Goal: Information Seeking & Learning: Learn about a topic

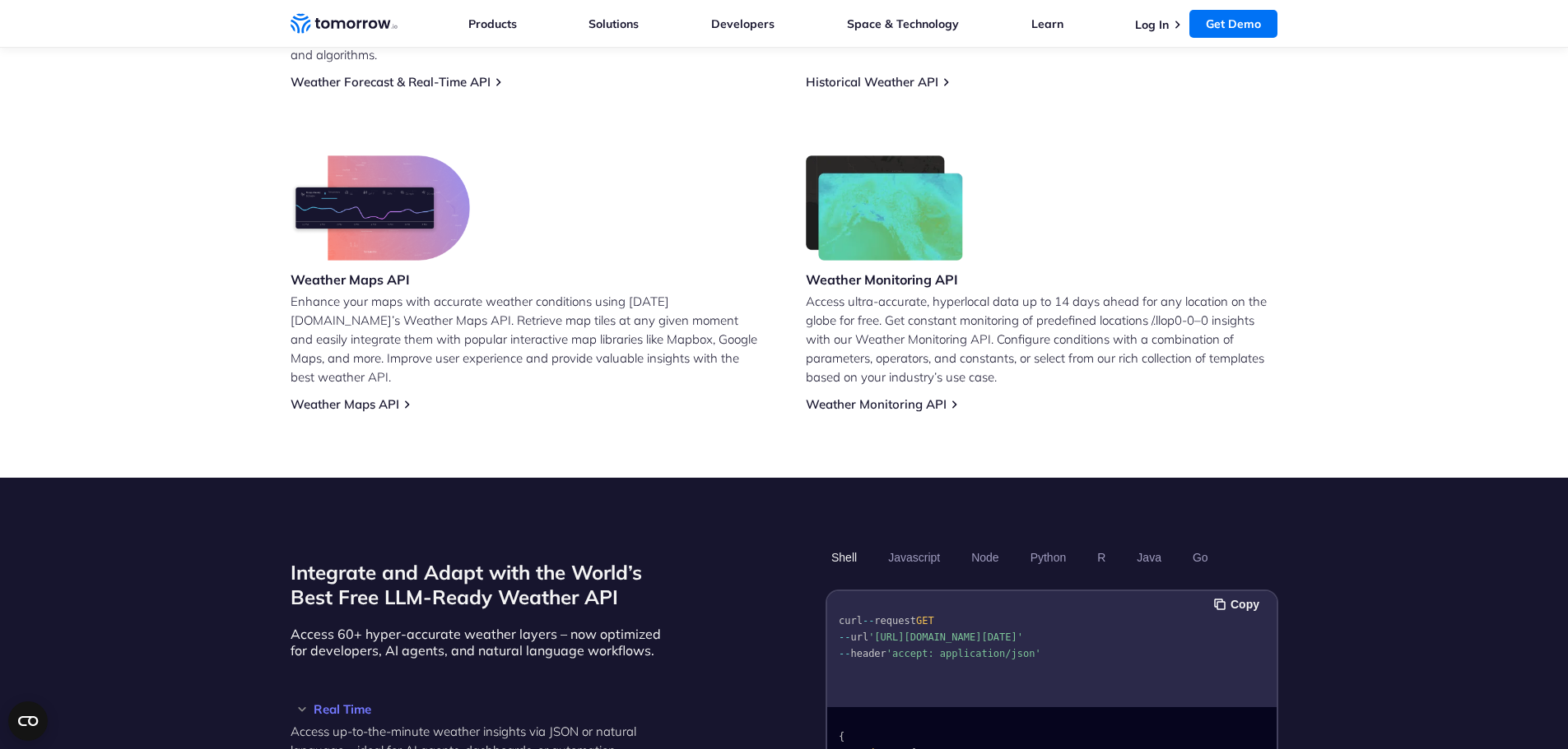
scroll to position [659, 0]
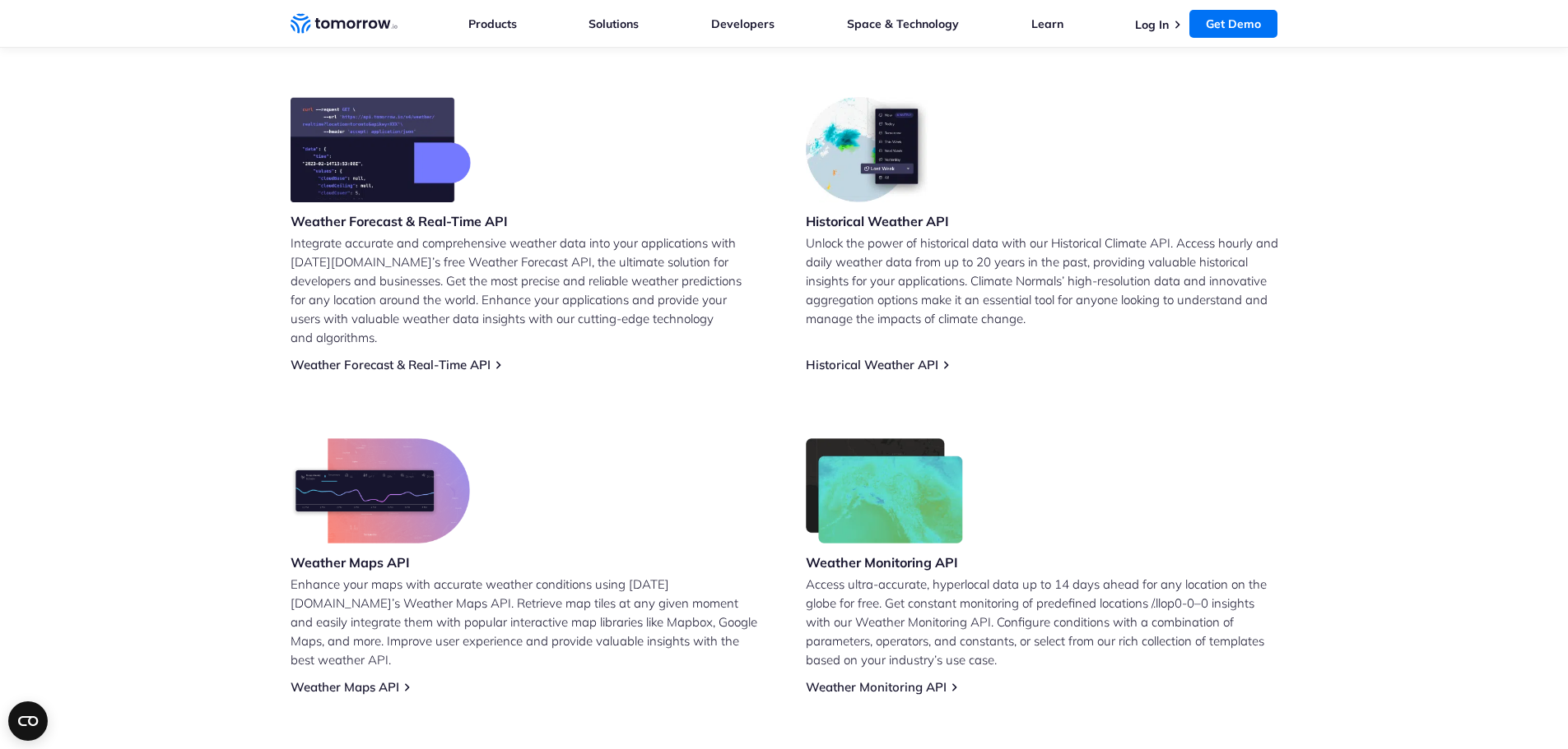
click at [876, 530] on div "Weather Monitoring API" at bounding box center [884, 507] width 158 height 137
click at [900, 680] on link "Weather Monitoring API" at bounding box center [876, 687] width 141 height 16
